Goal: Task Accomplishment & Management: Manage account settings

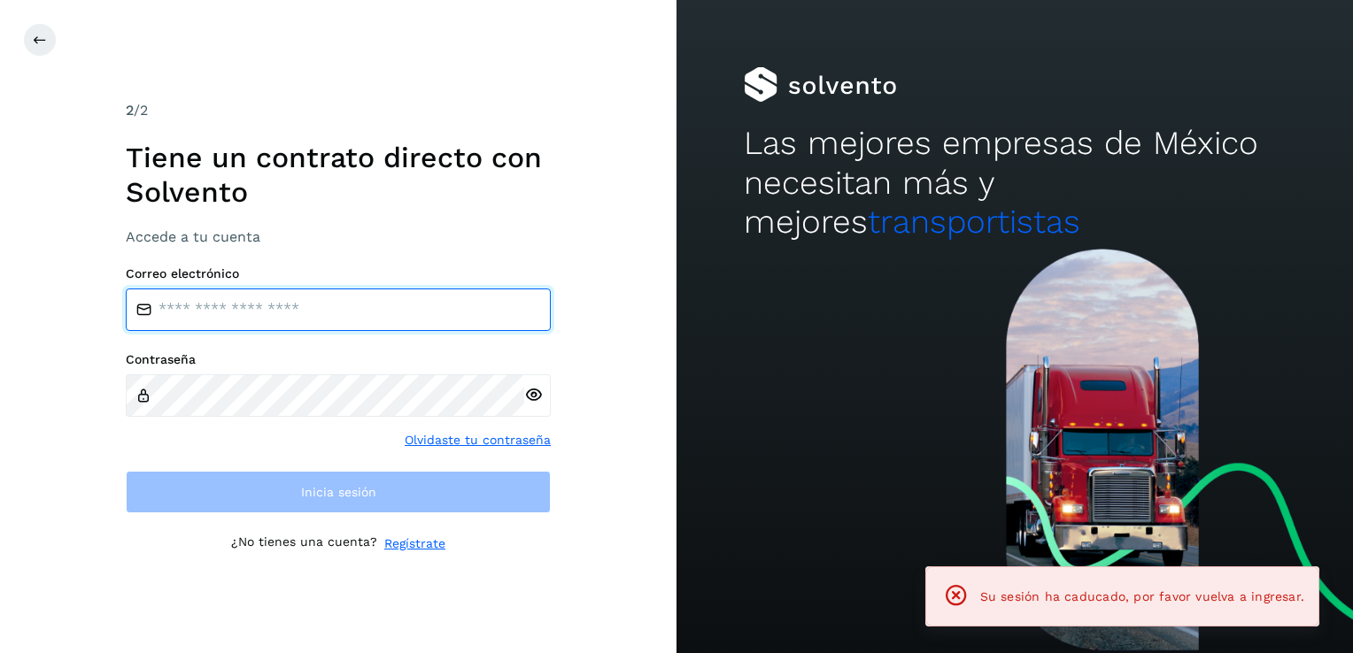
type input "**********"
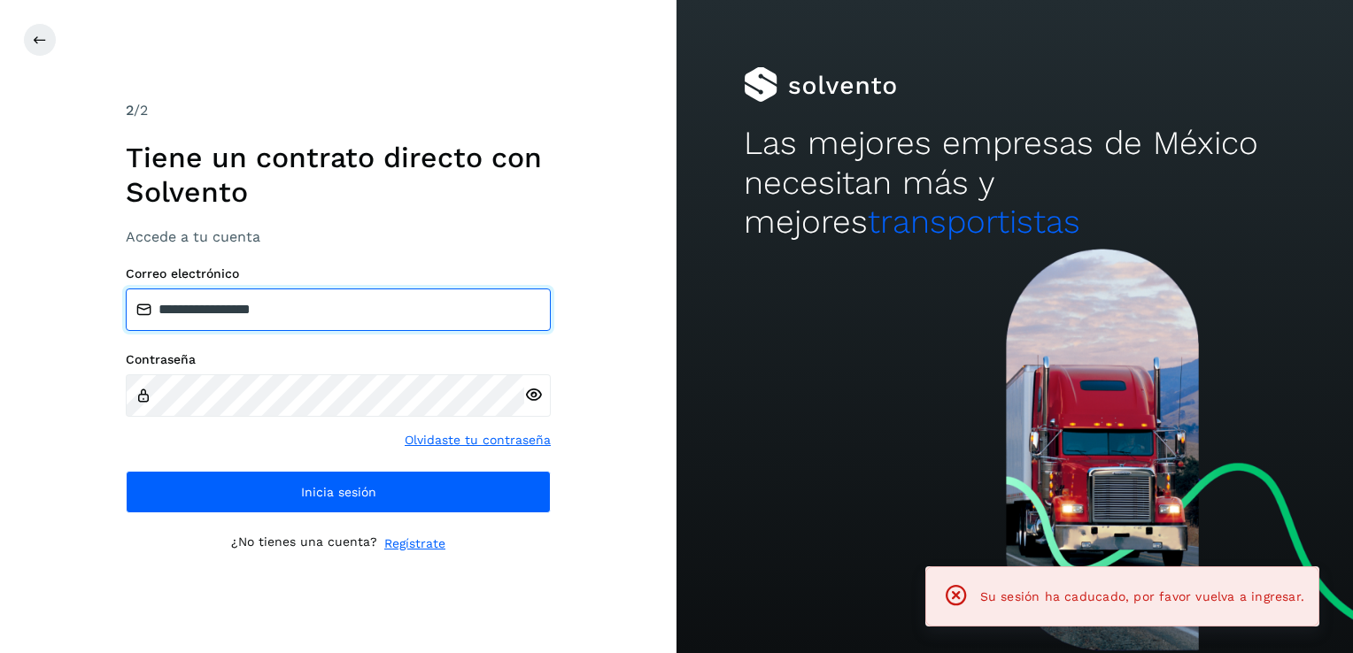
click at [314, 313] on input "**********" at bounding box center [338, 310] width 425 height 43
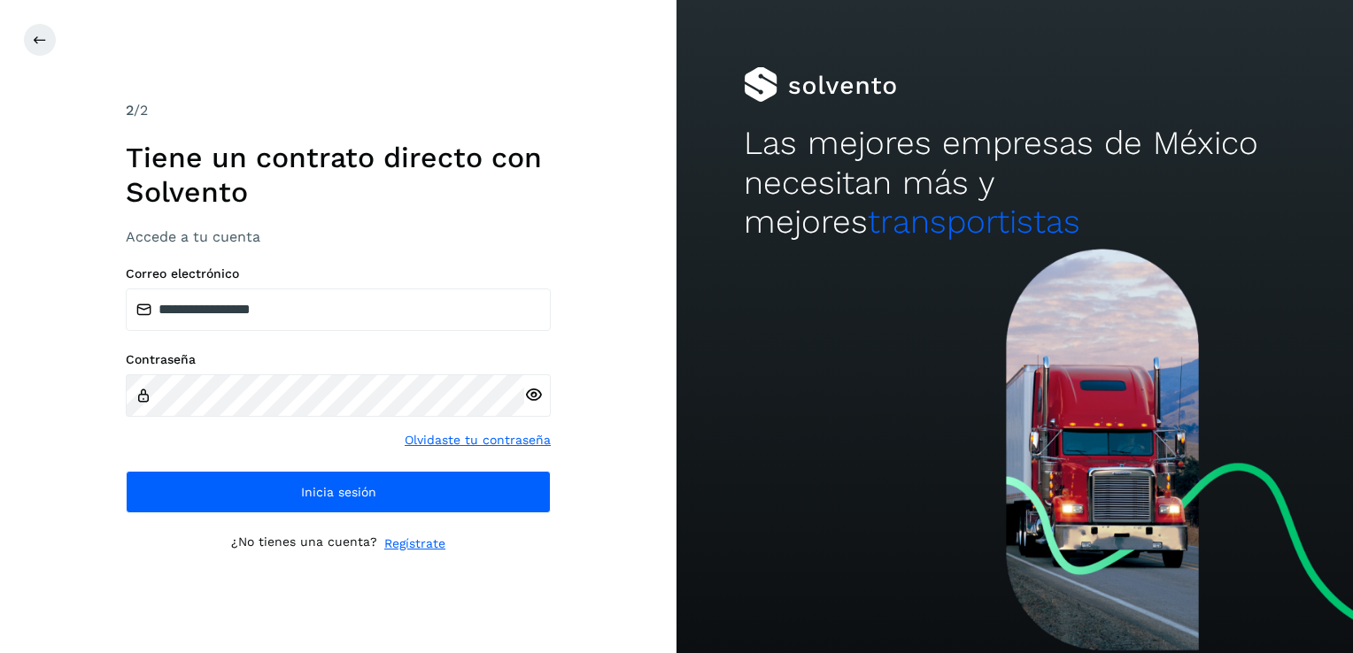
click at [90, 430] on div "**********" at bounding box center [338, 326] width 676 height 653
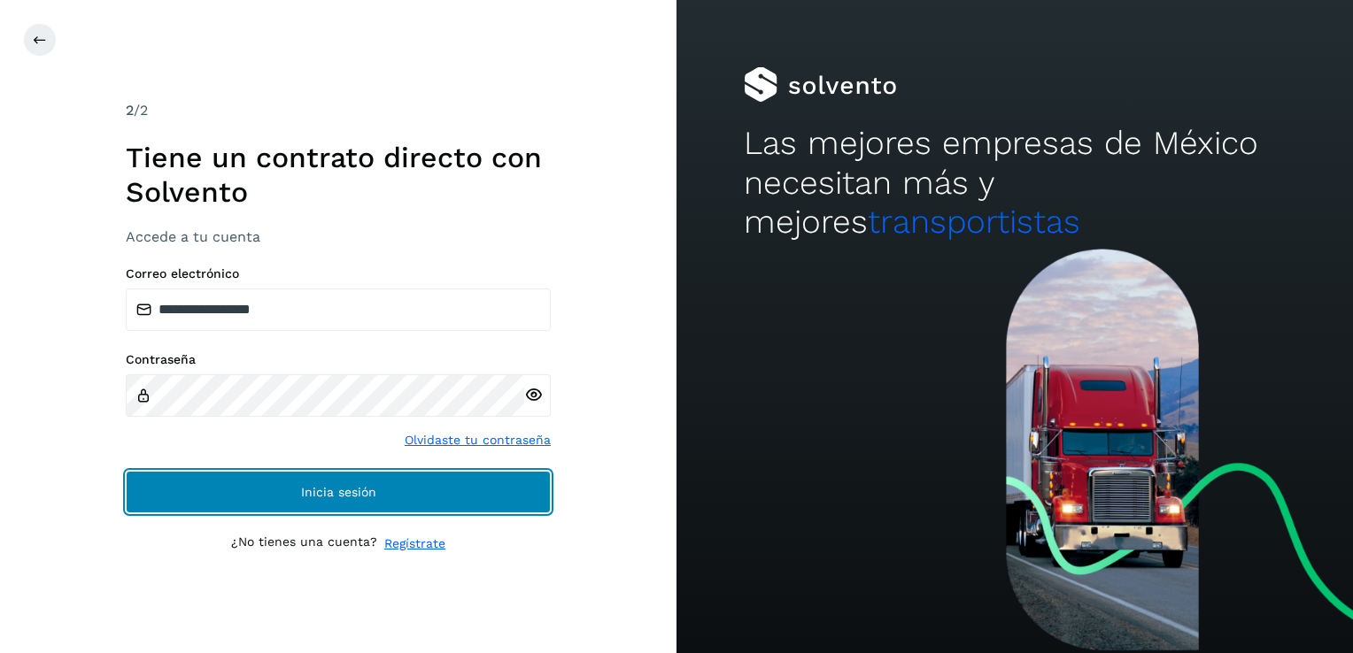
click at [189, 495] on button "Inicia sesión" at bounding box center [338, 492] width 425 height 43
